Goal: Share content: Share content

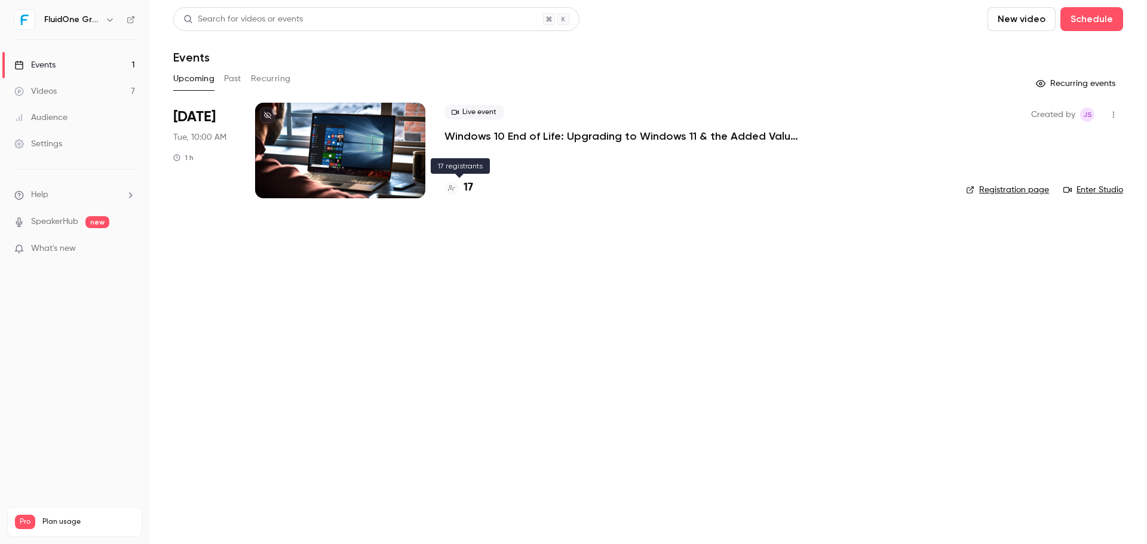
click at [472, 192] on h4 "17" at bounding box center [468, 188] width 10 height 16
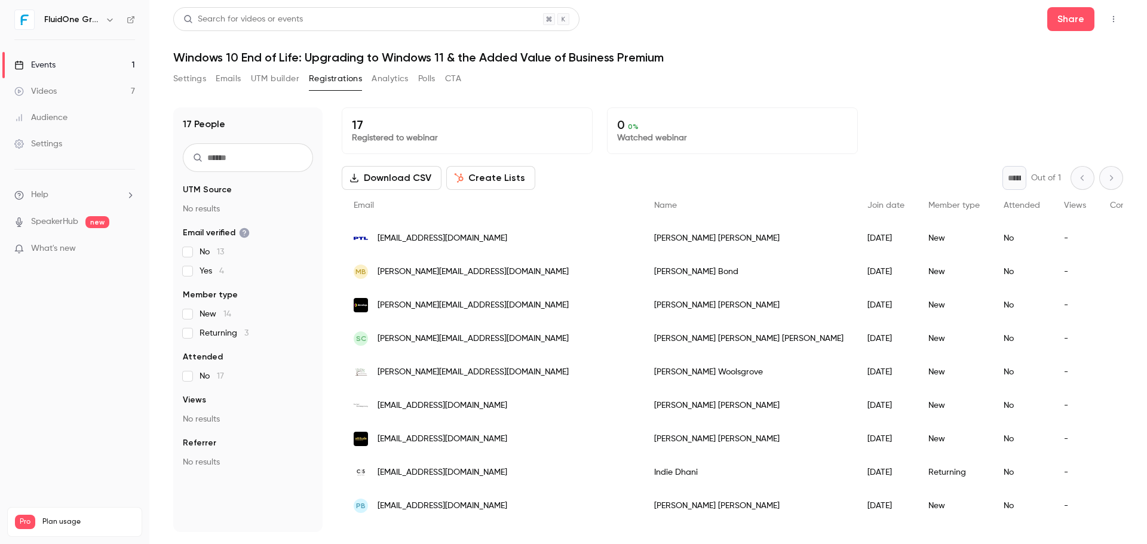
click at [795, 19] on div "Search for videos or events Share" at bounding box center [647, 19] width 949 height 24
click at [766, 26] on div "Search for videos or events Share" at bounding box center [647, 19] width 949 height 24
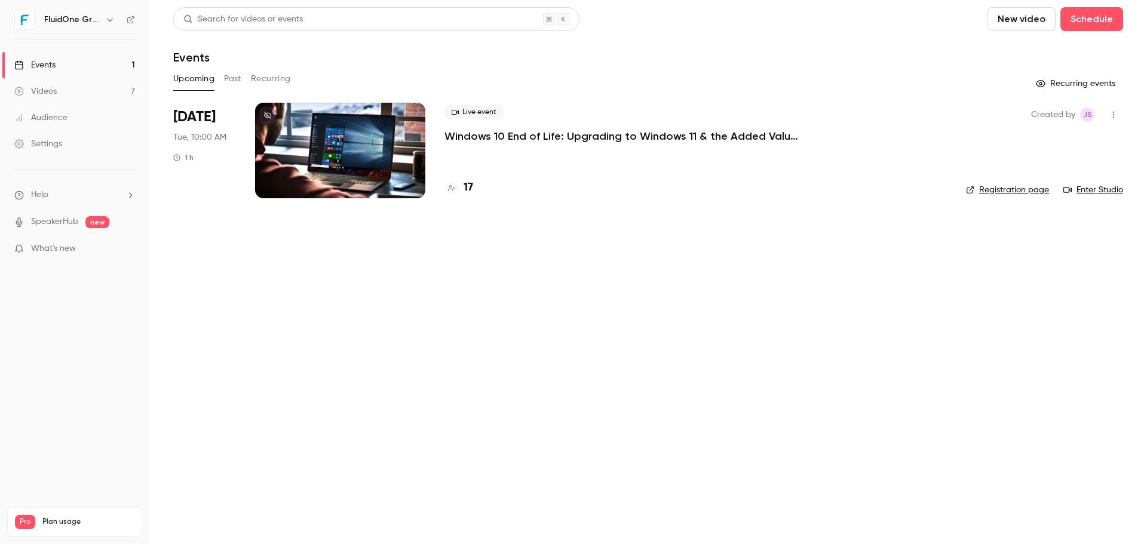
click at [472, 133] on p "Windows 10 End of Life: Upgrading to Windows 11 & the Added Value of Business P…" at bounding box center [623, 136] width 358 height 14
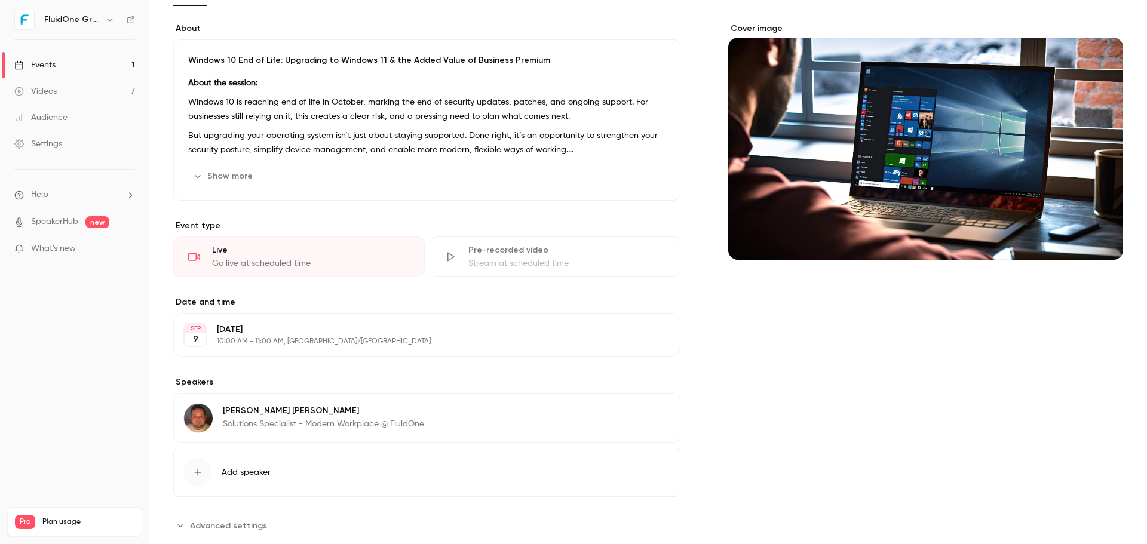
scroll to position [112, 0]
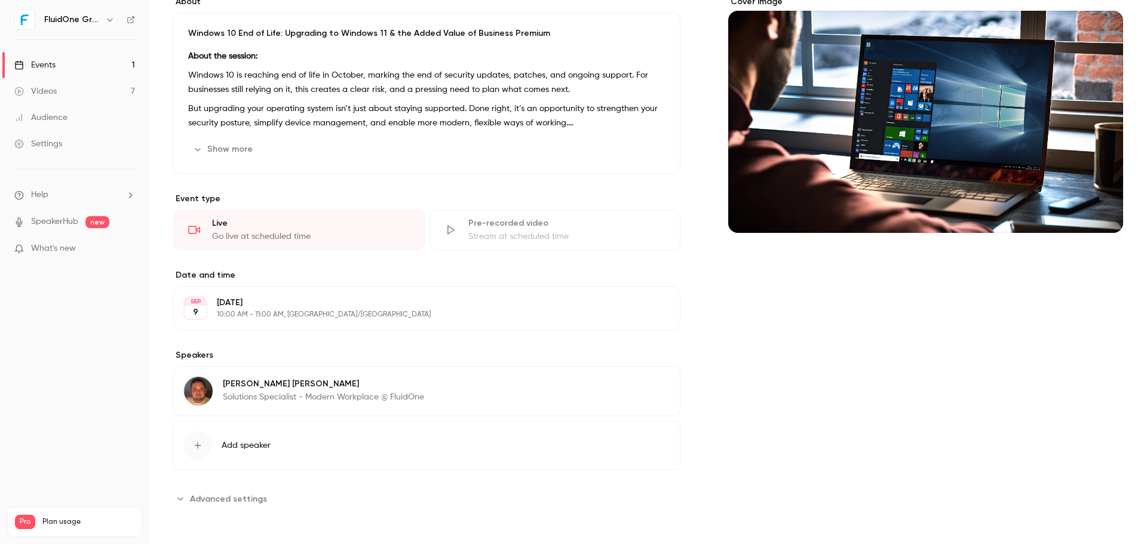
click at [216, 500] on span "Advanced settings" at bounding box center [228, 499] width 77 height 13
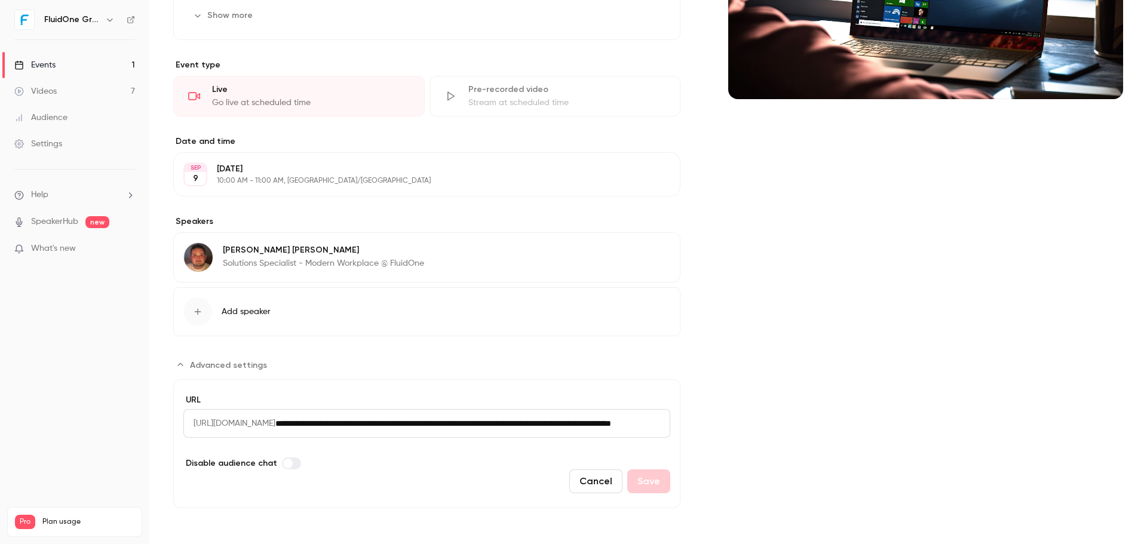
click at [776, 271] on div "Cover image" at bounding box center [925, 185] width 395 height 646
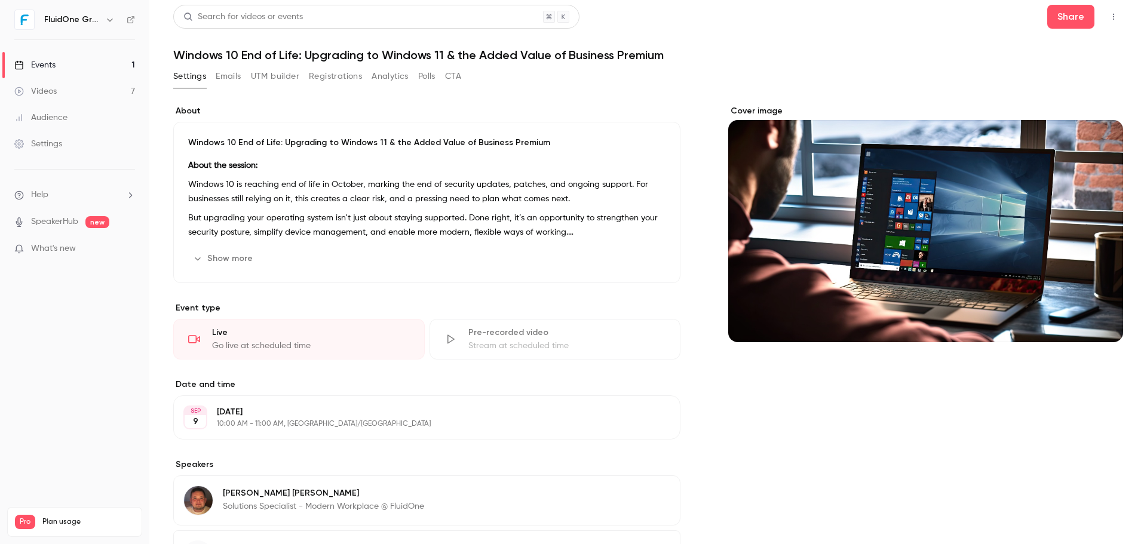
scroll to position [0, 0]
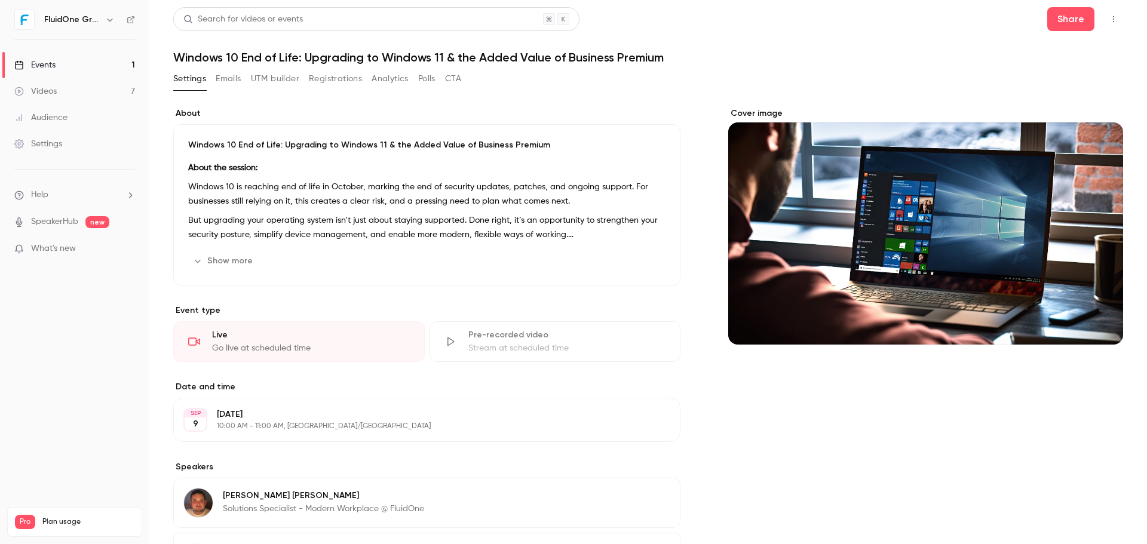
click at [225, 75] on button "Emails" at bounding box center [228, 78] width 25 height 19
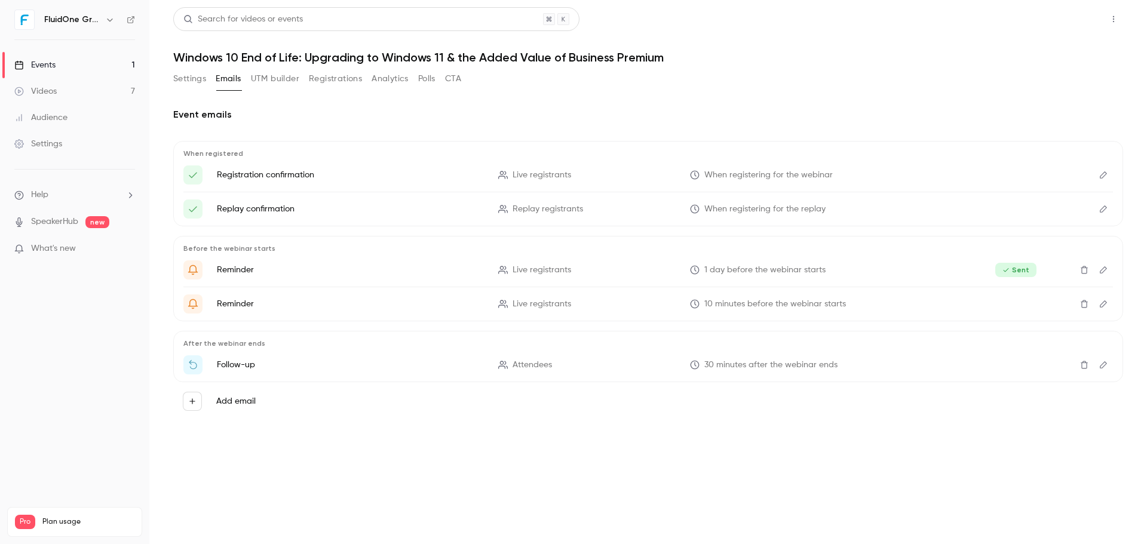
click at [1072, 14] on button "Share" at bounding box center [1070, 19] width 47 height 24
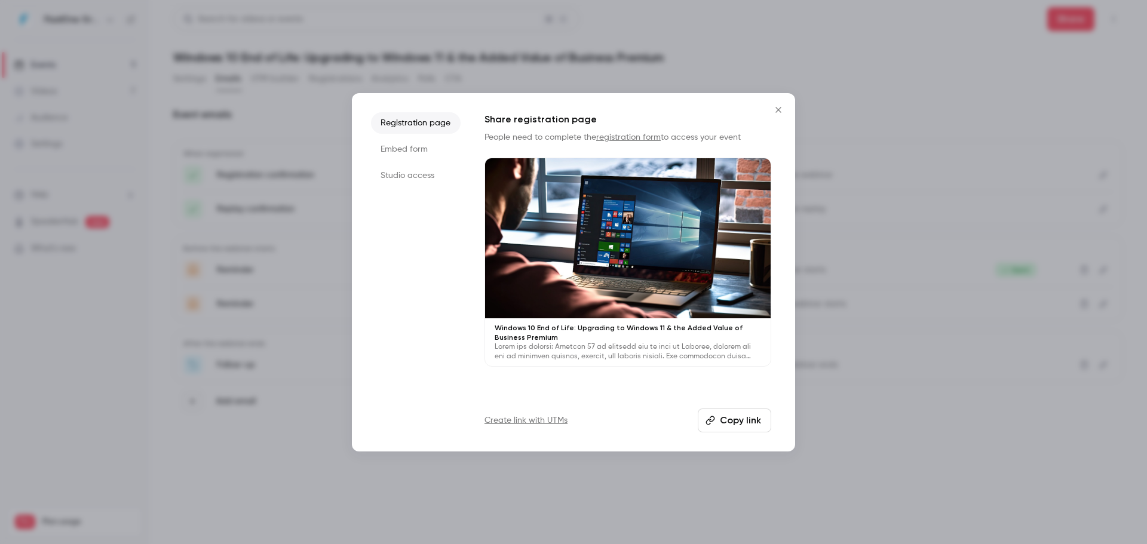
click at [736, 422] on button "Copy link" at bounding box center [733, 420] width 73 height 24
click at [726, 420] on button "Copy link" at bounding box center [733, 420] width 73 height 24
click at [775, 107] on icon "Close" at bounding box center [778, 110] width 14 height 10
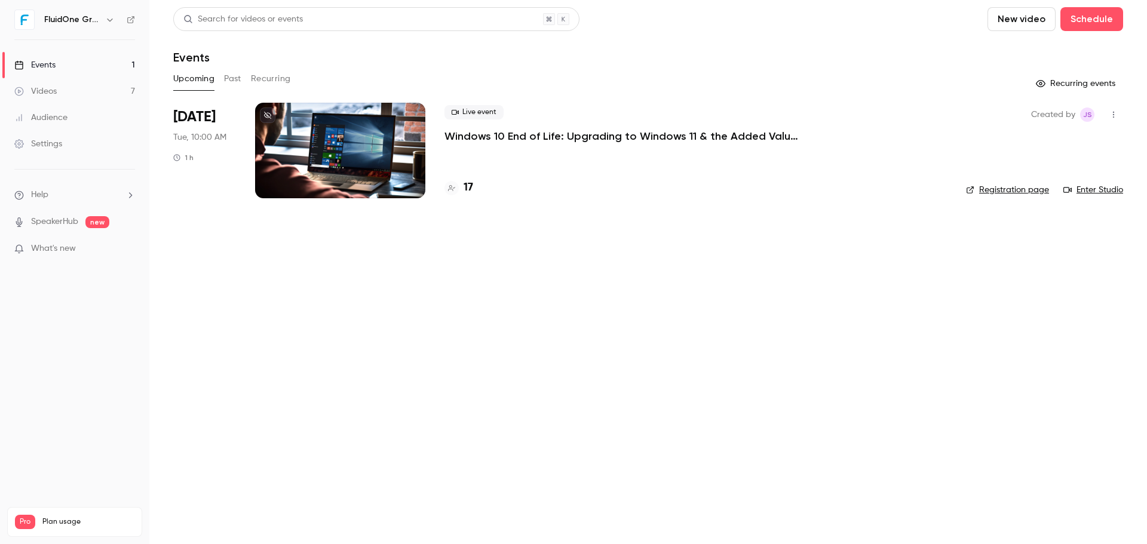
click at [528, 136] on p "Windows 10 End of Life: Upgrading to Windows 11 & the Added Value of Business P…" at bounding box center [623, 136] width 358 height 14
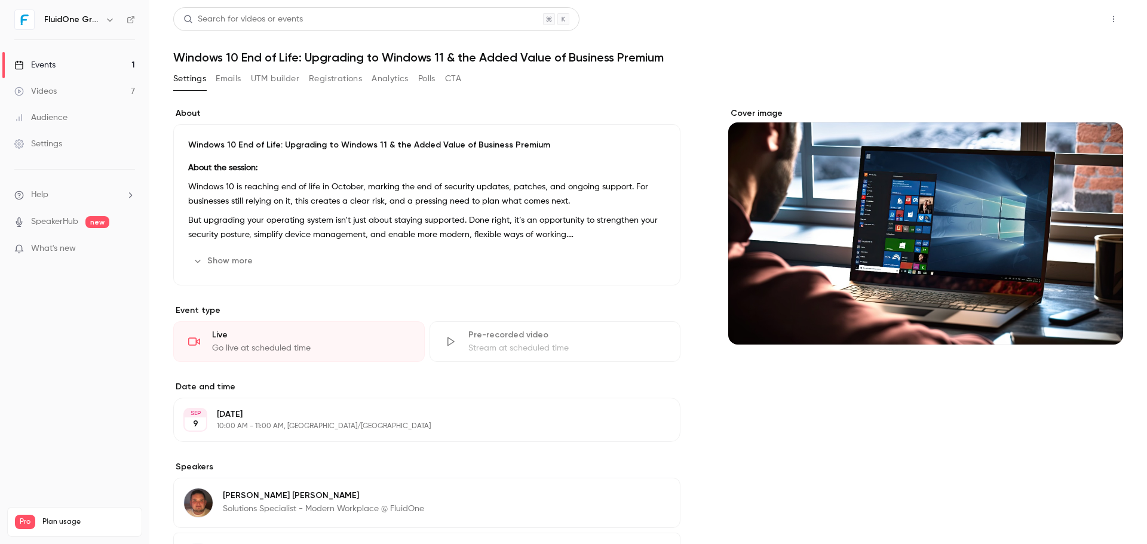
click at [1065, 18] on button "Share" at bounding box center [1070, 19] width 47 height 24
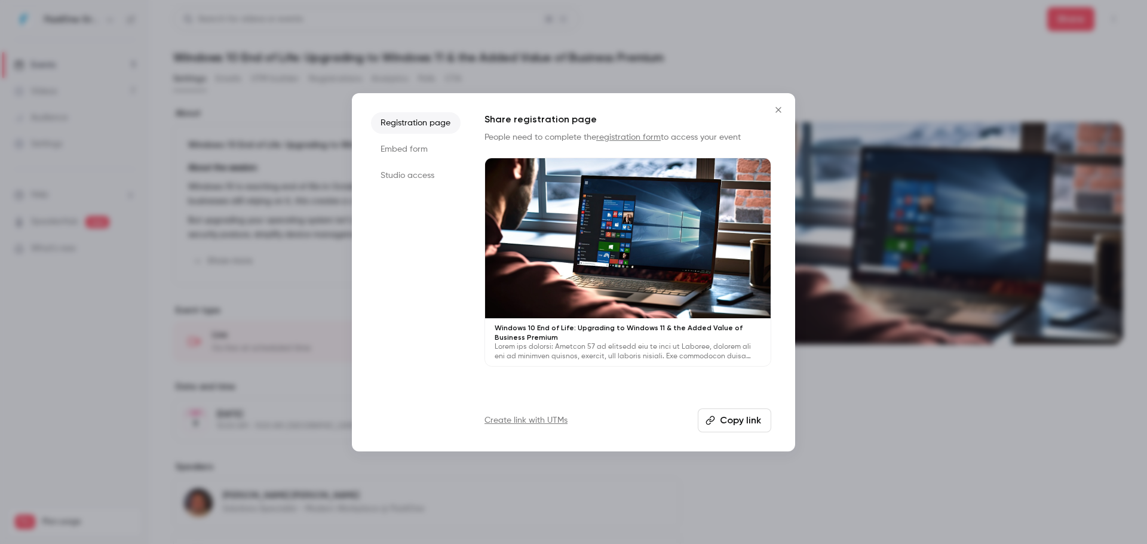
click at [441, 176] on li "Studio access" at bounding box center [416, 175] width 90 height 21
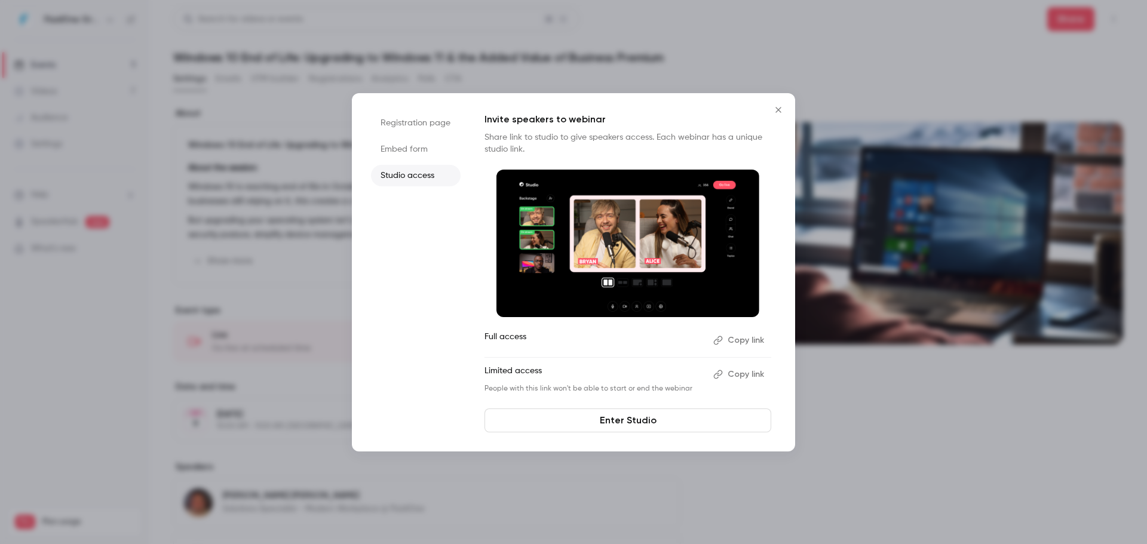
click at [733, 371] on button "Copy link" at bounding box center [739, 374] width 63 height 19
click at [423, 318] on ul "Registration page Embed form Studio access" at bounding box center [416, 272] width 90 height 320
click at [430, 155] on li "Embed form" at bounding box center [416, 149] width 90 height 21
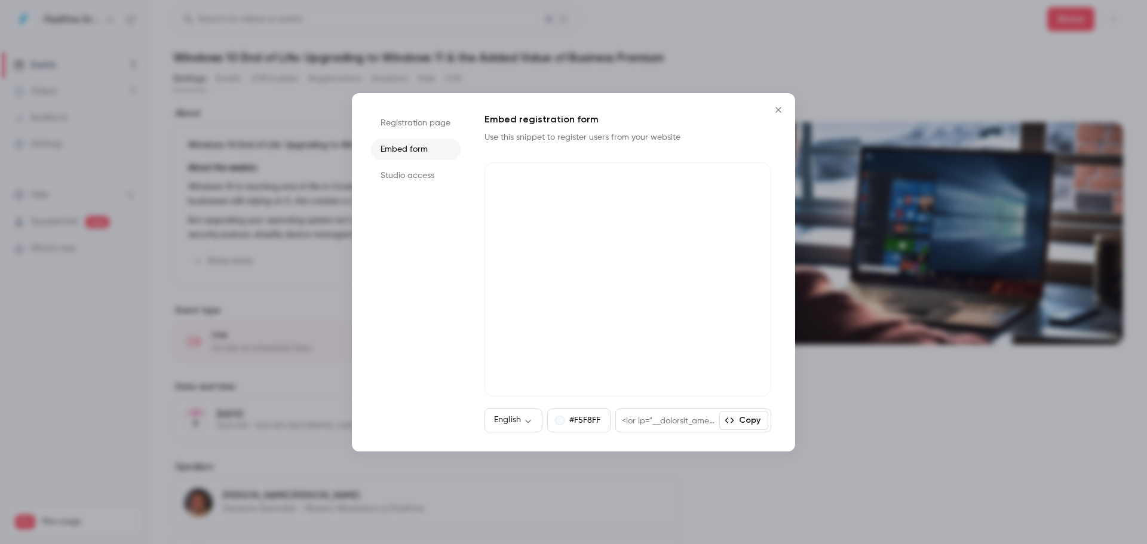
click at [425, 130] on li "Registration page" at bounding box center [416, 122] width 90 height 21
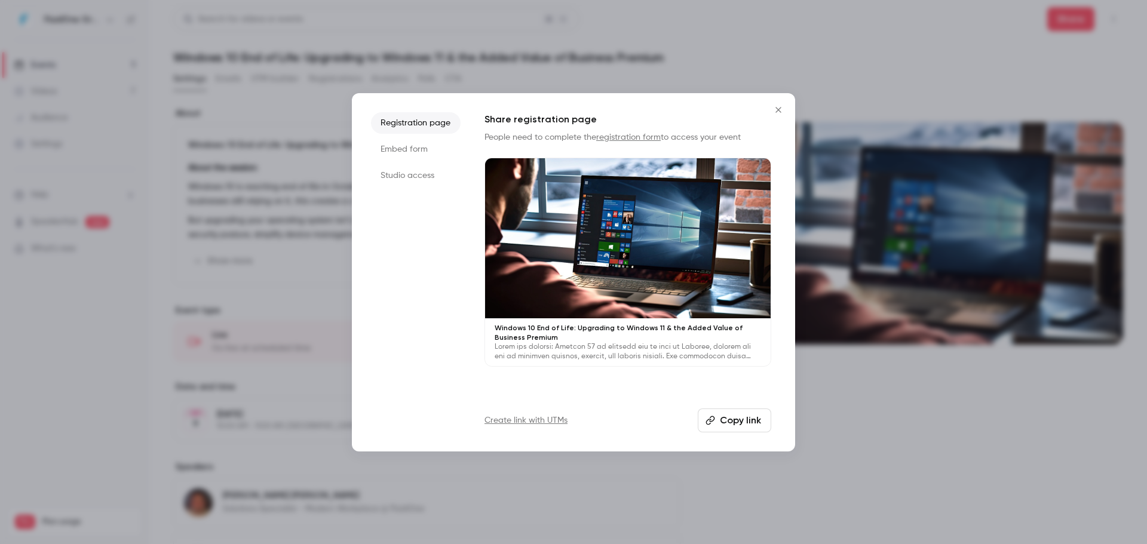
click at [921, 41] on div at bounding box center [573, 272] width 1147 height 544
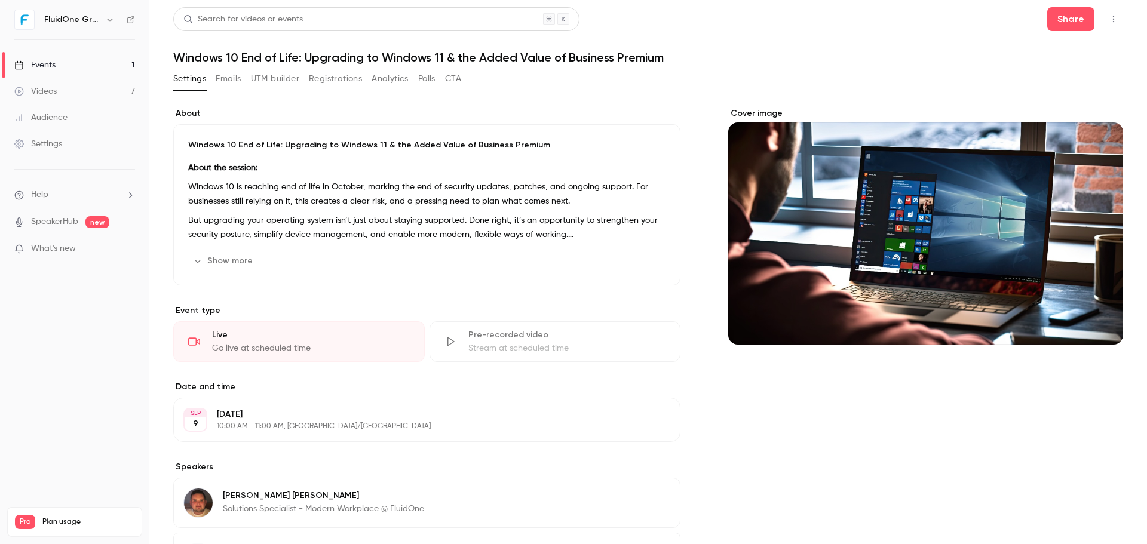
click at [1087, 10] on div "Share" at bounding box center [1085, 19] width 76 height 24
click at [1112, 16] on icon "button" at bounding box center [1112, 19] width 1 height 7
click at [1108, 16] on icon "button" at bounding box center [1113, 19] width 10 height 8
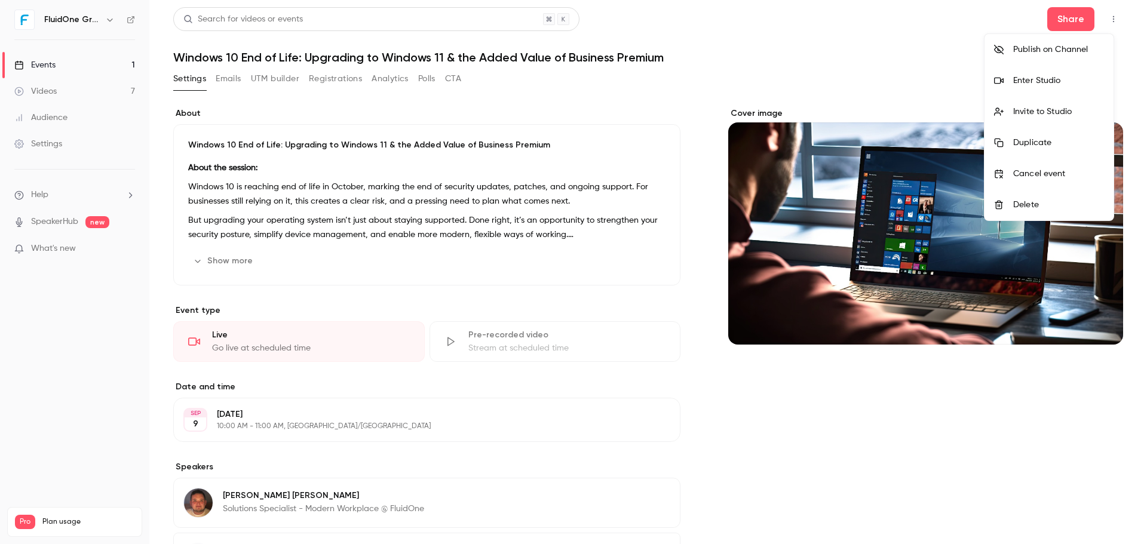
click at [1050, 23] on div at bounding box center [573, 272] width 1147 height 544
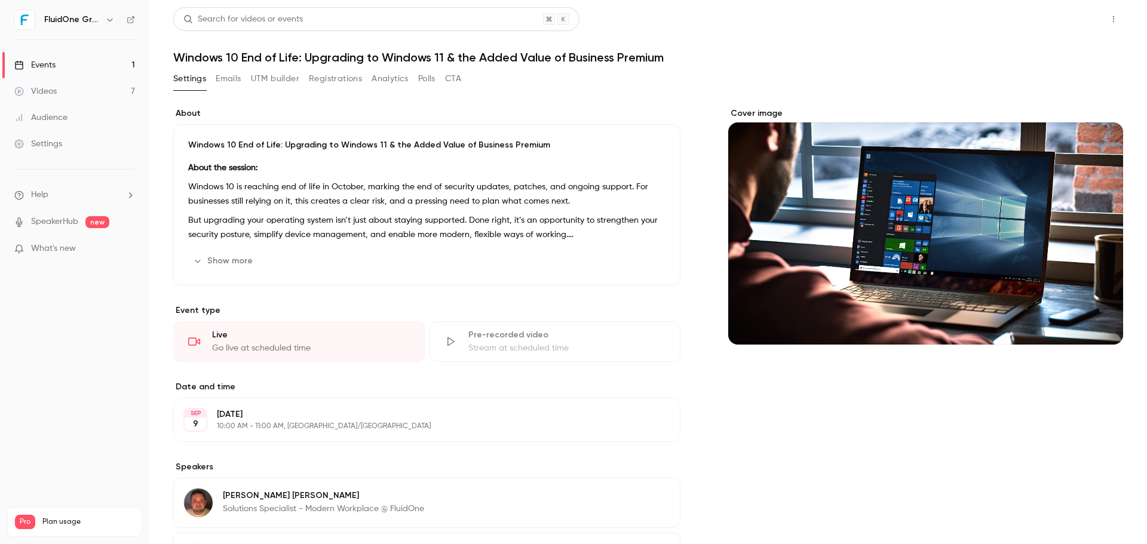
click at [1049, 20] on button "Share" at bounding box center [1070, 19] width 47 height 24
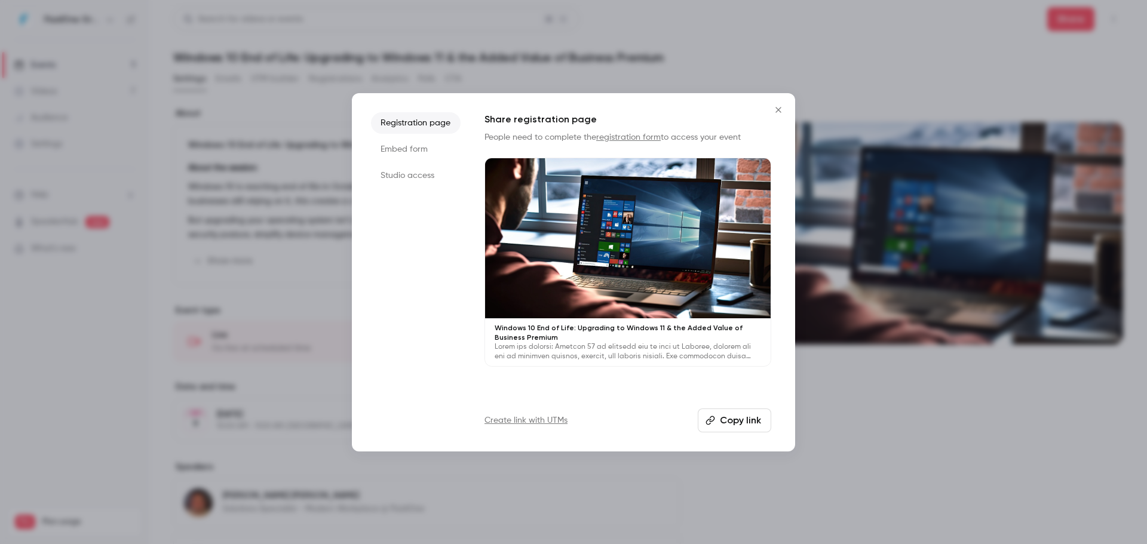
click at [740, 420] on button "Copy link" at bounding box center [733, 420] width 73 height 24
click at [782, 108] on icon "Close" at bounding box center [778, 110] width 14 height 10
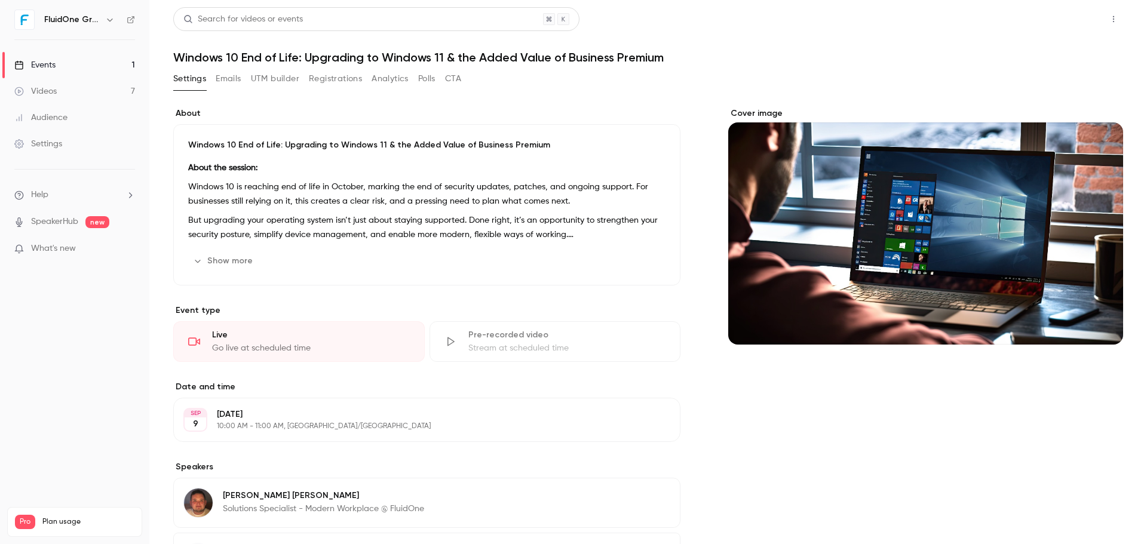
click at [1071, 19] on button "Share" at bounding box center [1070, 19] width 47 height 24
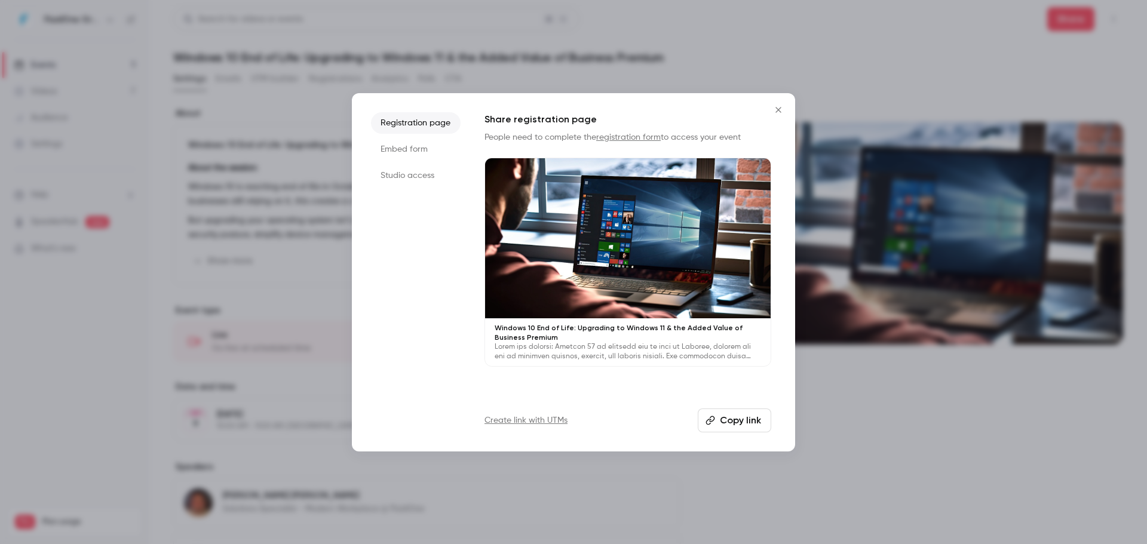
click at [429, 180] on li "Studio access" at bounding box center [416, 175] width 90 height 21
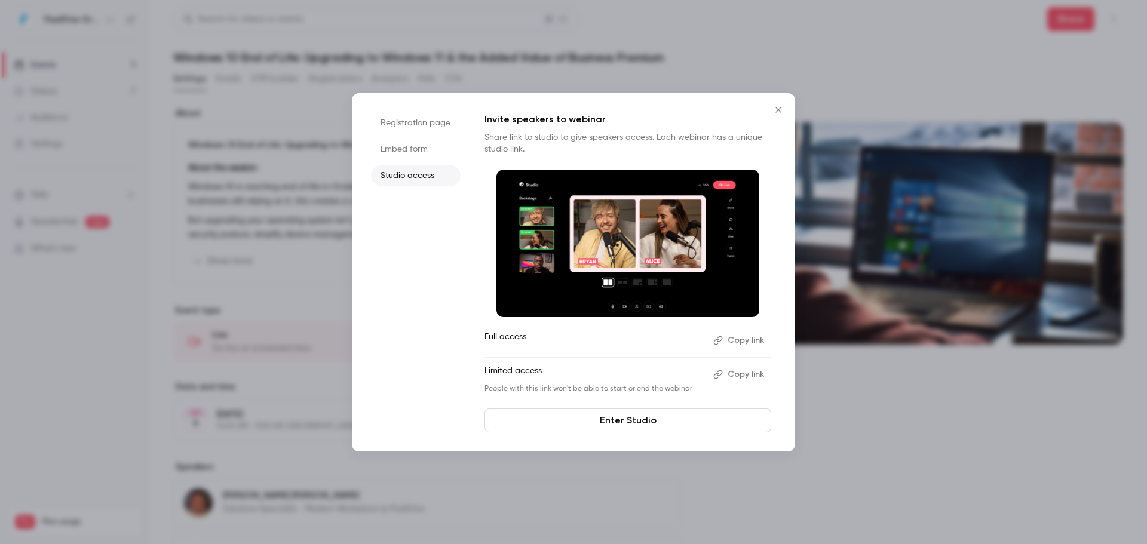
drag, startPoint x: 398, startPoint y: 112, endPoint x: 398, endPoint y: 120, distance: 8.4
click at [398, 113] on li "Registration page" at bounding box center [416, 122] width 90 height 21
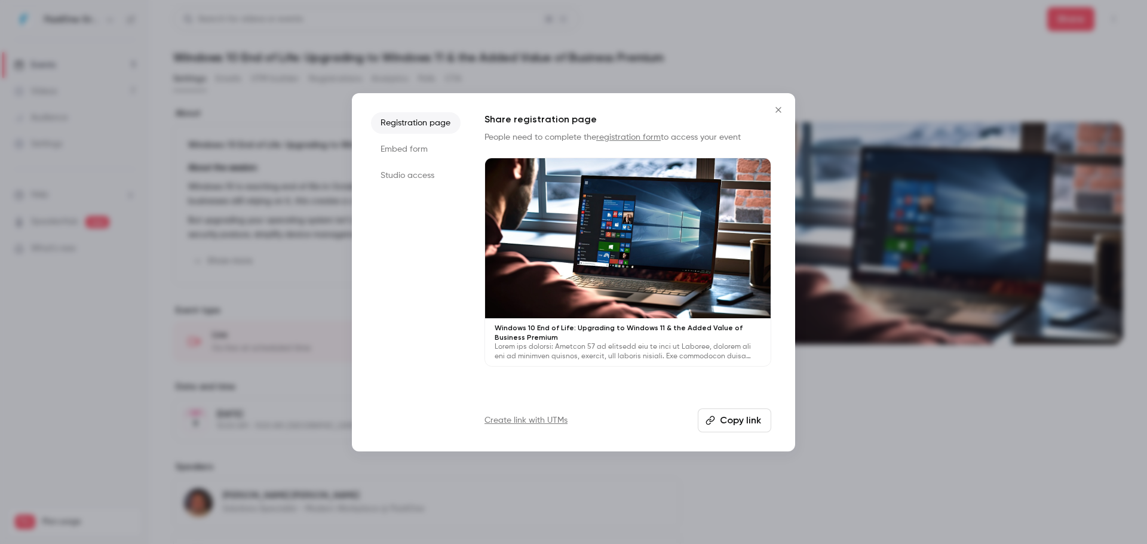
click at [715, 419] on icon "button" at bounding box center [710, 420] width 9 height 9
click at [776, 112] on icon "Close" at bounding box center [778, 110] width 14 height 10
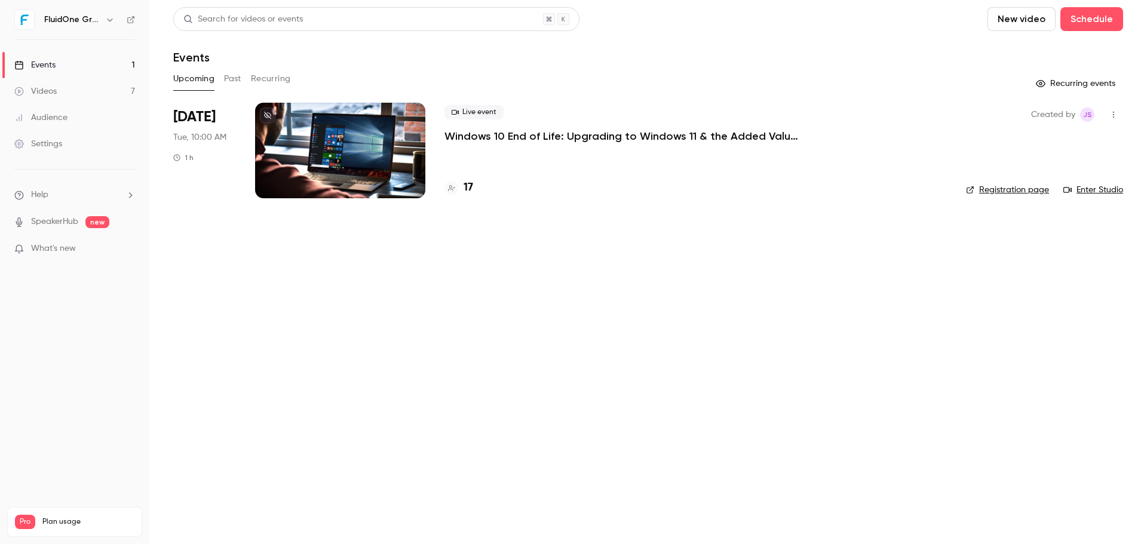
drag, startPoint x: 638, startPoint y: 297, endPoint x: 589, endPoint y: 257, distance: 63.2
click at [617, 279] on main "Search for videos or events New video Schedule Events Upcoming Past Recurring R…" at bounding box center [647, 272] width 997 height 544
click at [473, 192] on div "17" at bounding box center [695, 188] width 502 height 16
click at [469, 192] on h4 "17" at bounding box center [468, 188] width 10 height 16
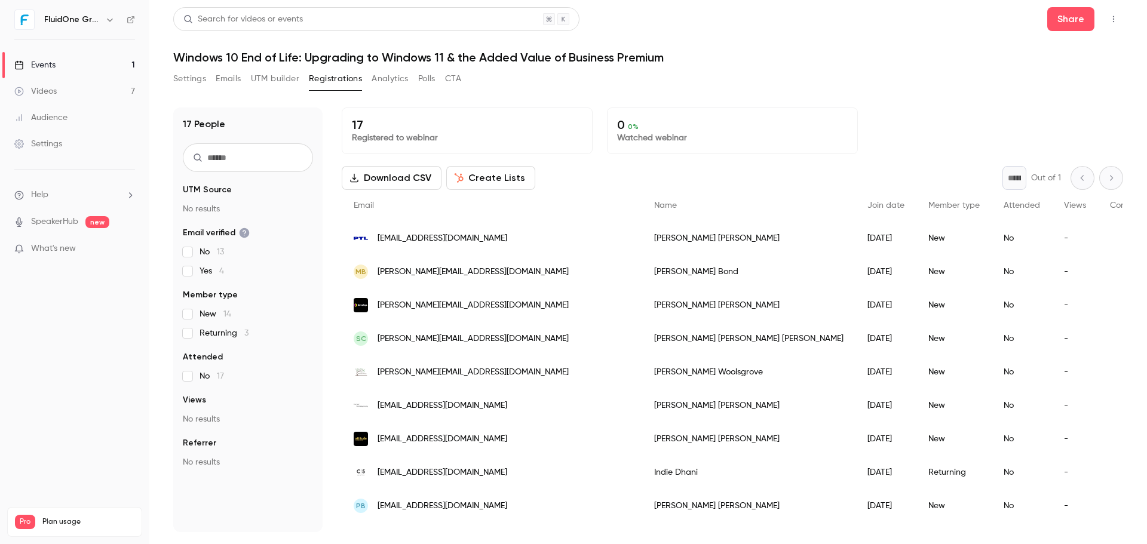
click at [10, 16] on nav "FluidOne Group Events 1 Videos 7 Audience Settings Help SpeakerHub new What's n…" at bounding box center [74, 272] width 149 height 544
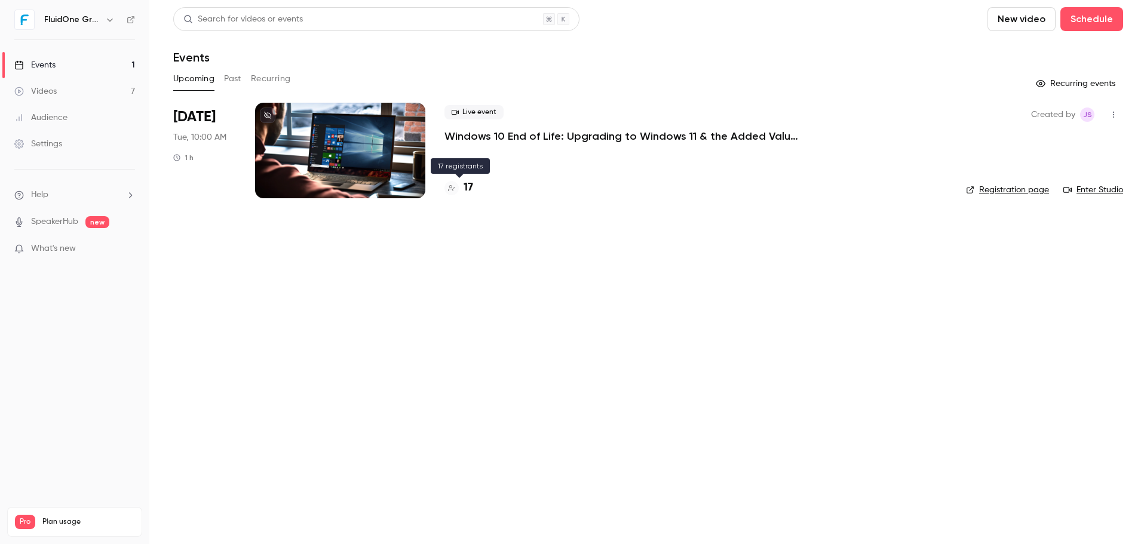
click at [467, 190] on h4 "17" at bounding box center [468, 188] width 10 height 16
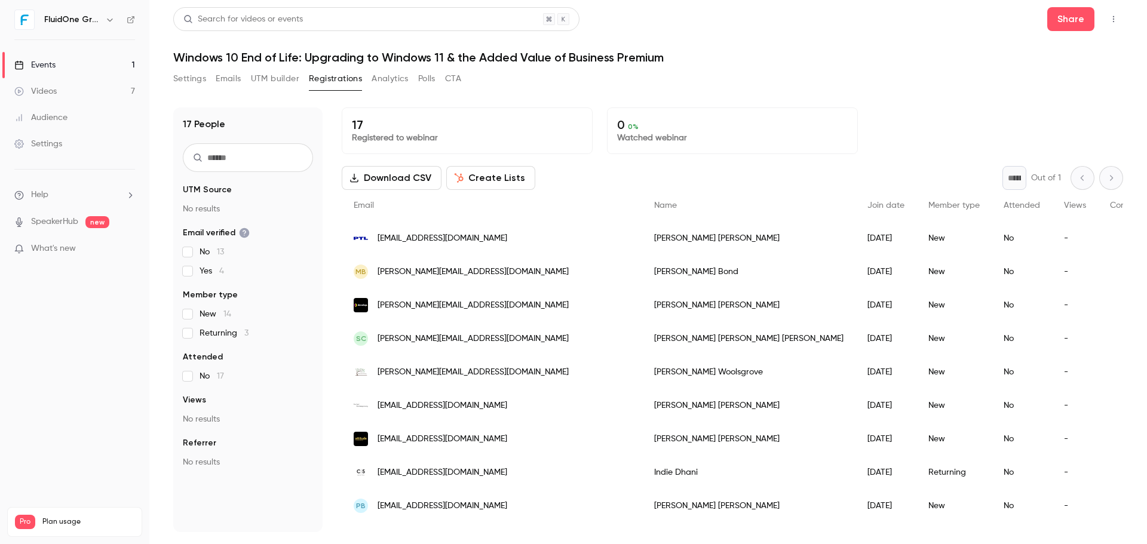
drag, startPoint x: 813, startPoint y: 71, endPoint x: 485, endPoint y: 32, distance: 329.5
click at [806, 70] on div "Settings Emails UTM builder Registrations Analytics Polls CTA" at bounding box center [647, 81] width 949 height 24
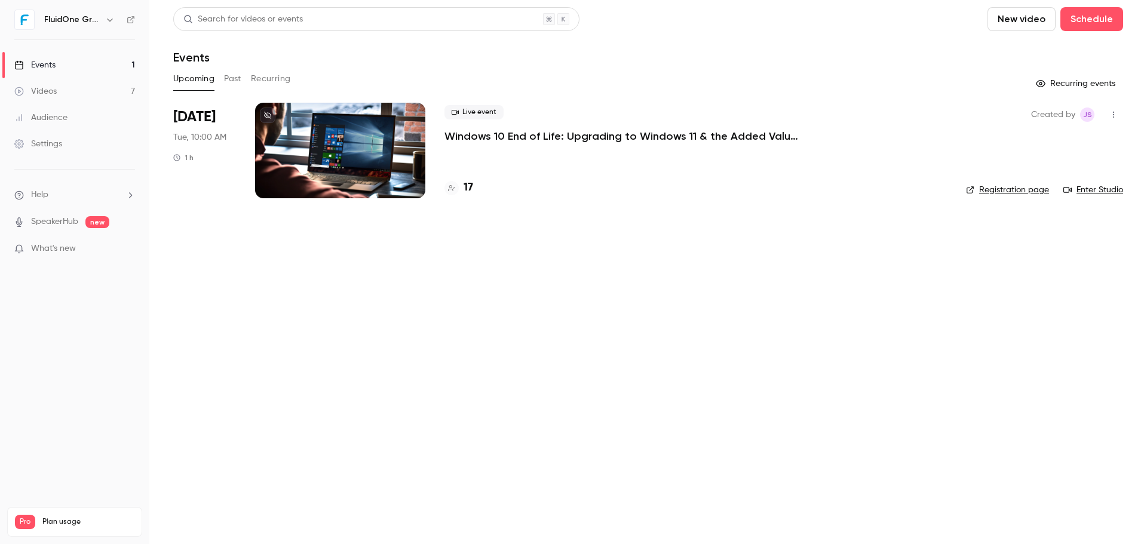
click at [909, 74] on div "Upcoming Past Recurring" at bounding box center [647, 78] width 949 height 19
click at [783, 39] on header "Search for videos or events New video Schedule Events" at bounding box center [647, 35] width 949 height 57
